Goal: Navigation & Orientation: Go to known website

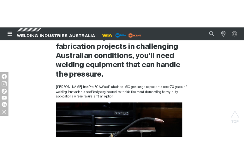
scroll to position [316, 0]
